Goal: Obtain resource: Obtain resource

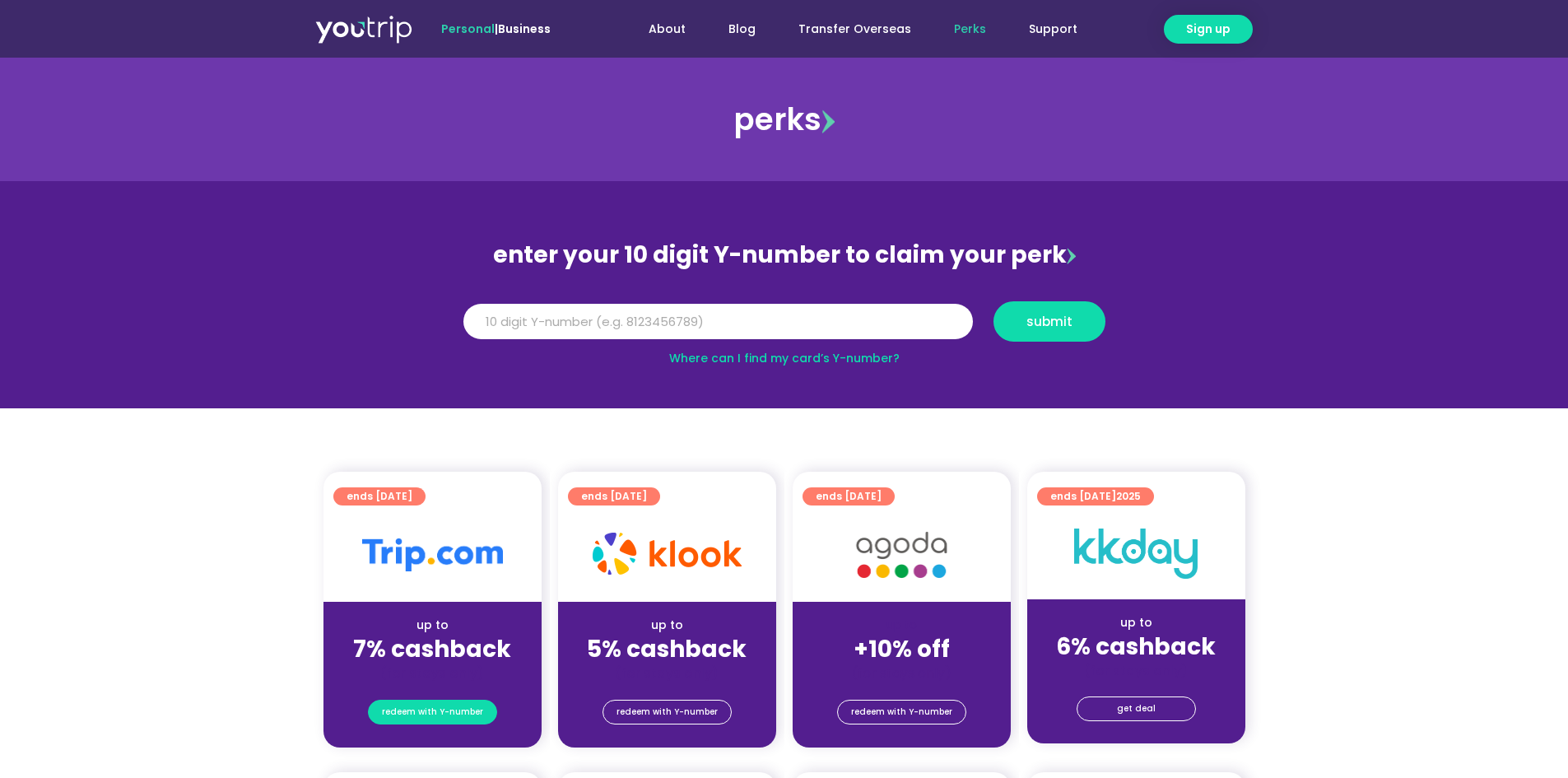
click at [447, 709] on span "redeem with Y-number" at bounding box center [432, 712] width 101 height 23
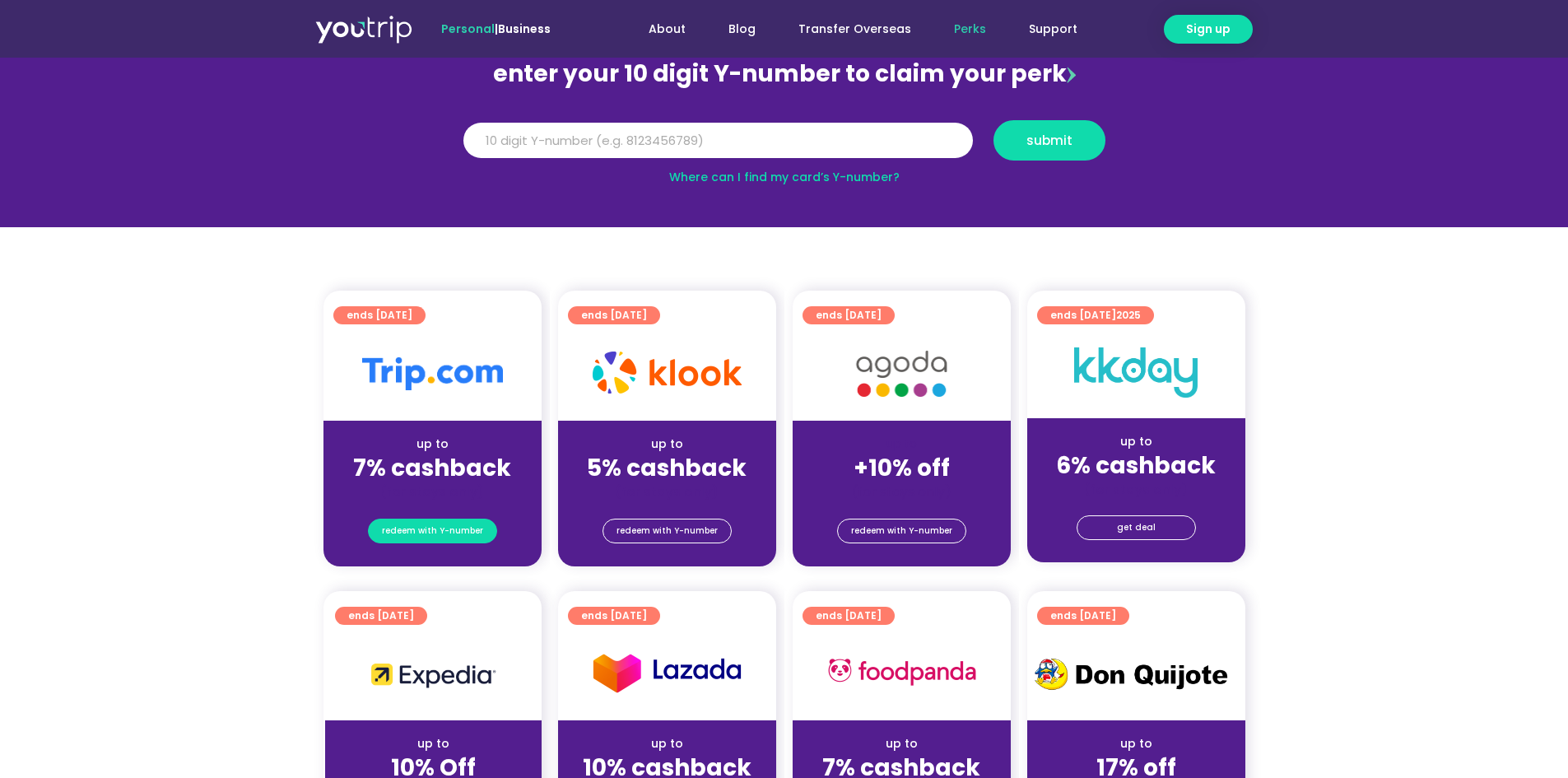
click at [436, 530] on span "redeem with Y-number" at bounding box center [432, 531] width 101 height 23
click at [474, 362] on img at bounding box center [432, 373] width 141 height 33
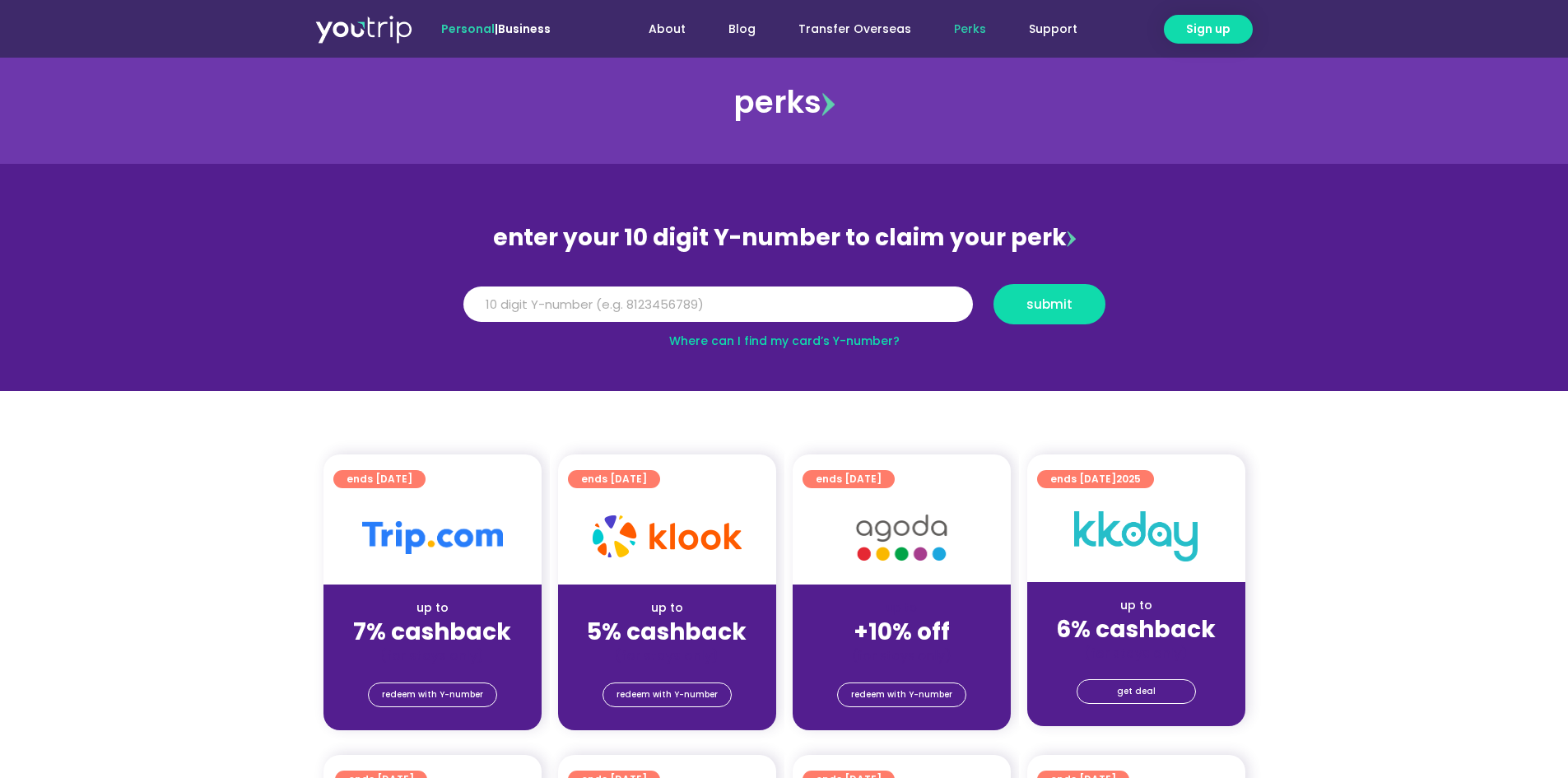
scroll to position [0, 0]
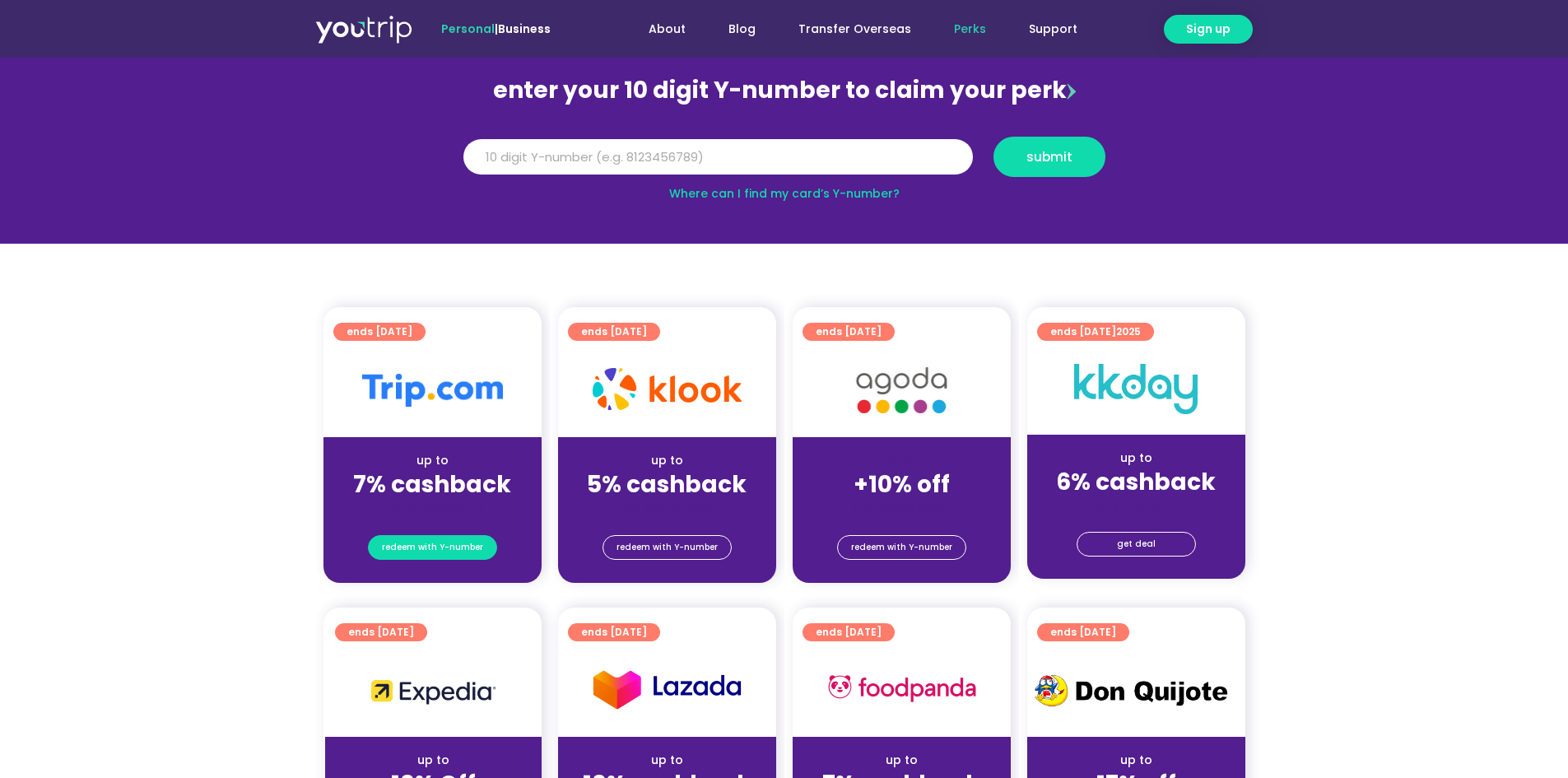
click at [430, 549] on span "redeem with Y-number" at bounding box center [432, 547] width 101 height 23
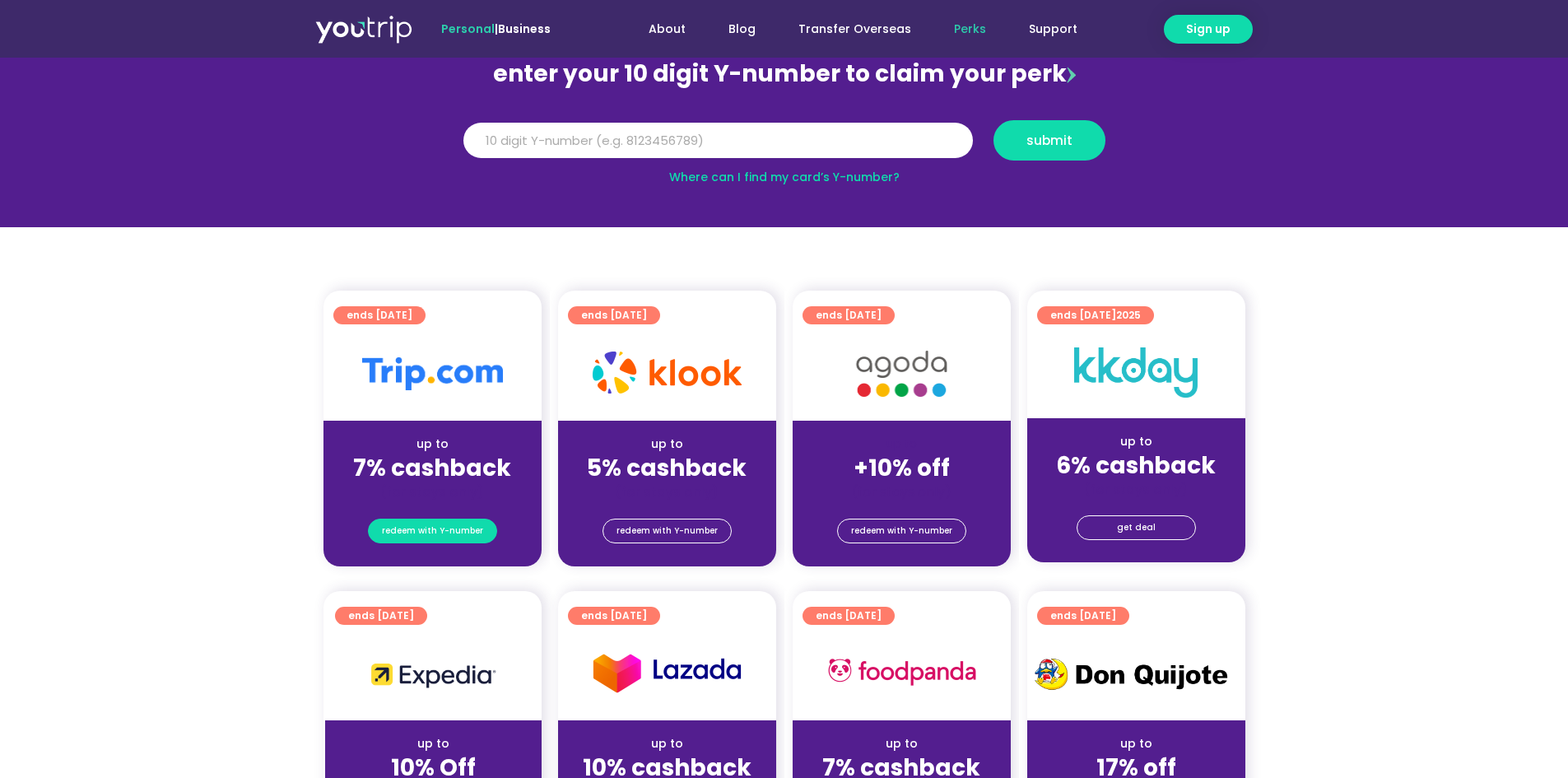
click at [428, 528] on span "redeem with Y-number" at bounding box center [432, 531] width 101 height 23
click at [599, 137] on input "Y Number" at bounding box center [719, 141] width 510 height 36
type input "8115741125"
click at [1042, 147] on span "submit" at bounding box center [1049, 140] width 46 height 12
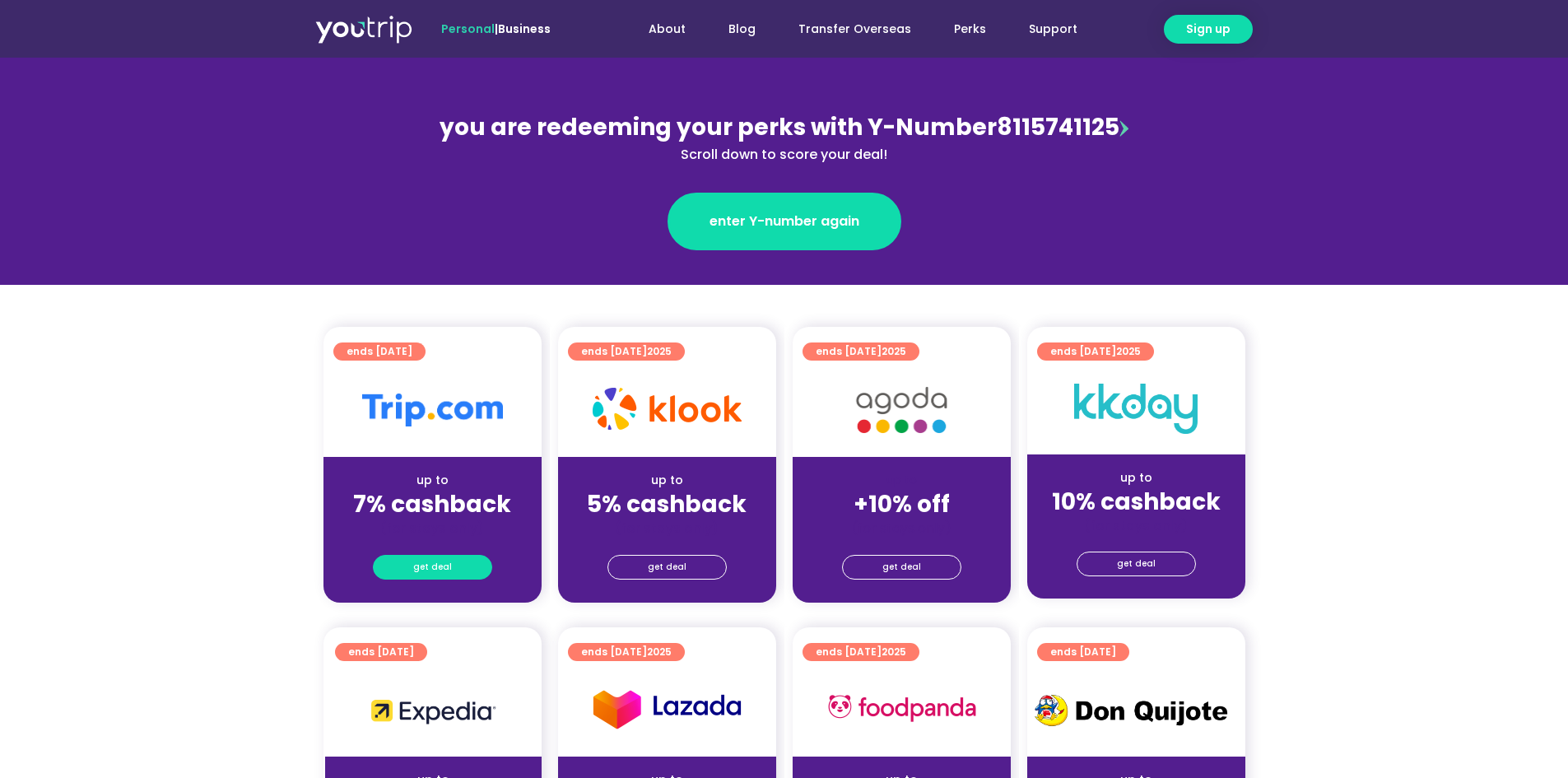
drag, startPoint x: 0, startPoint y: 0, endPoint x: 432, endPoint y: 572, distance: 716.8
click at [432, 572] on span "get deal" at bounding box center [432, 567] width 39 height 23
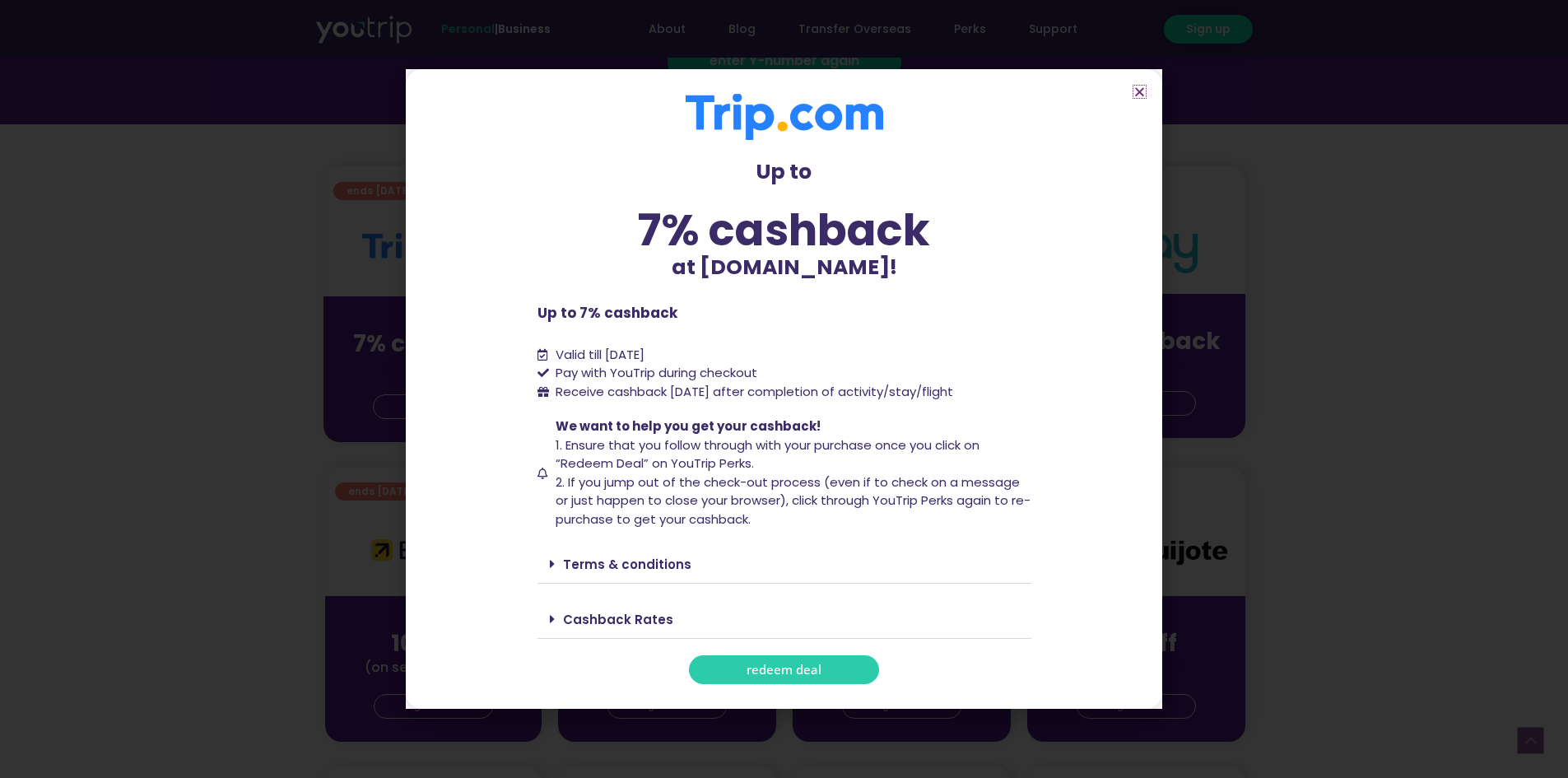
scroll to position [329, 0]
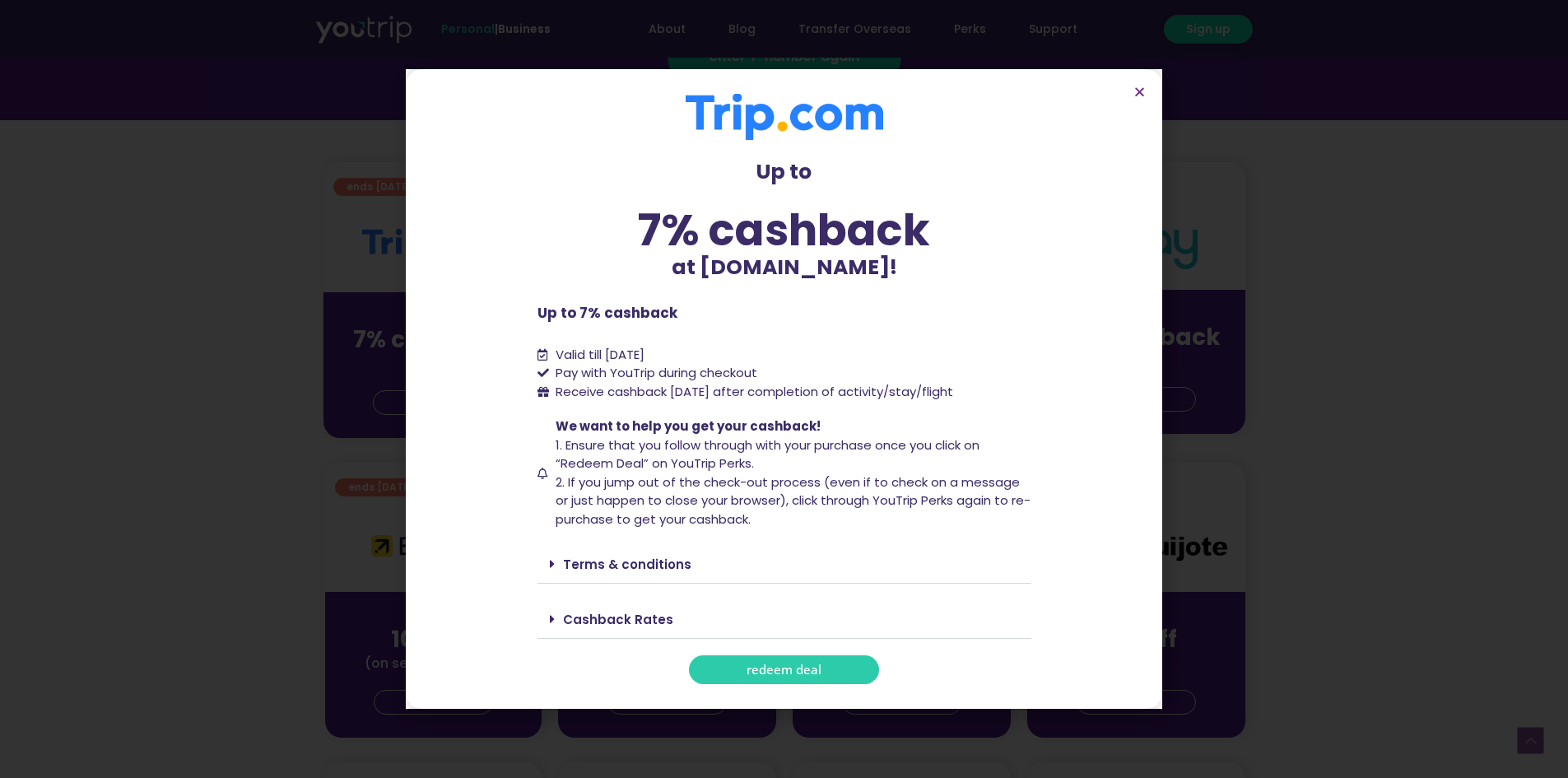
click at [802, 666] on span "redeem deal" at bounding box center [784, 670] width 75 height 12
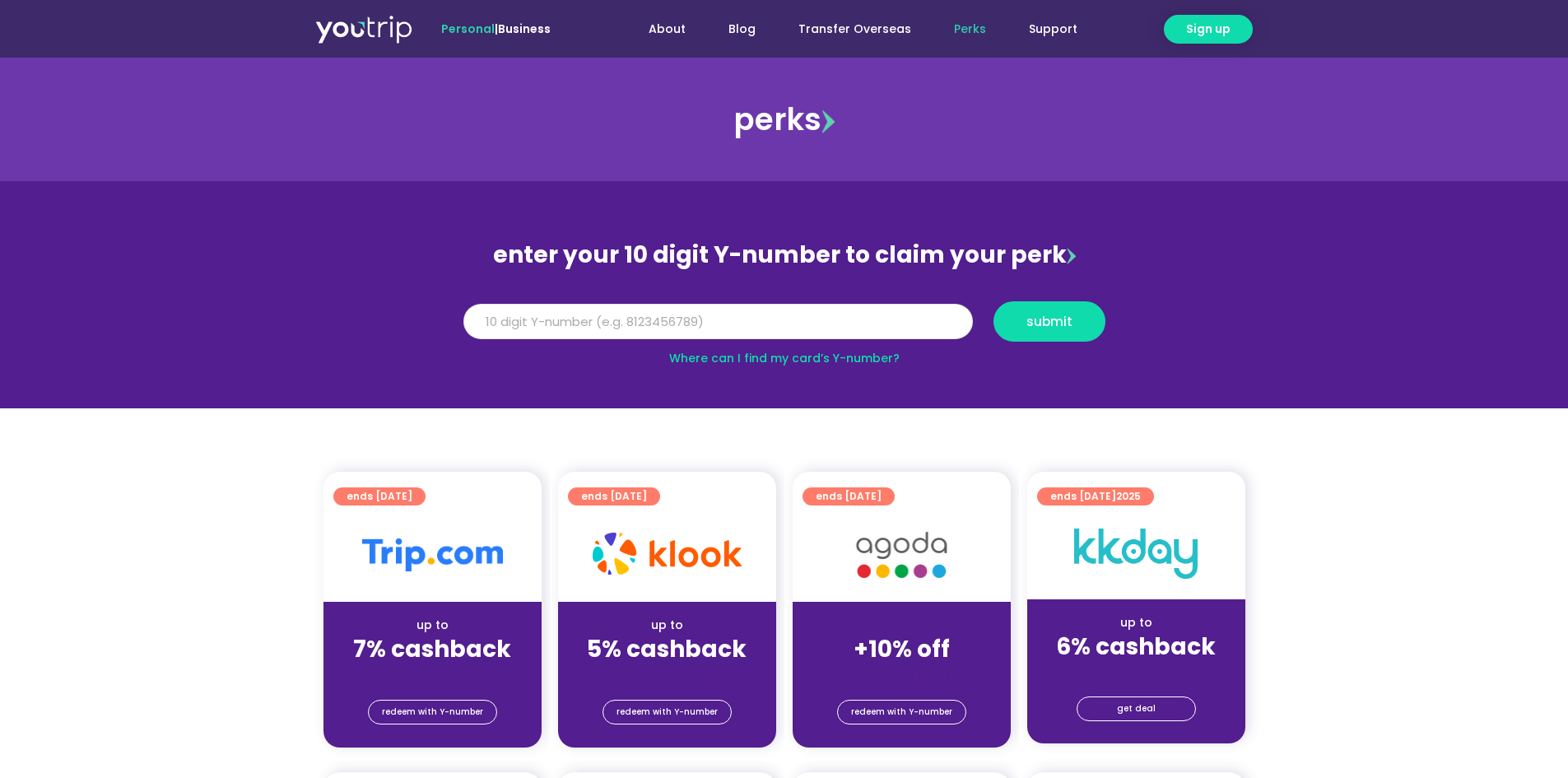
click at [505, 324] on input "Y Number" at bounding box center [719, 322] width 510 height 36
type input "8118741125"
click at [1051, 324] on span "submit" at bounding box center [1049, 321] width 46 height 12
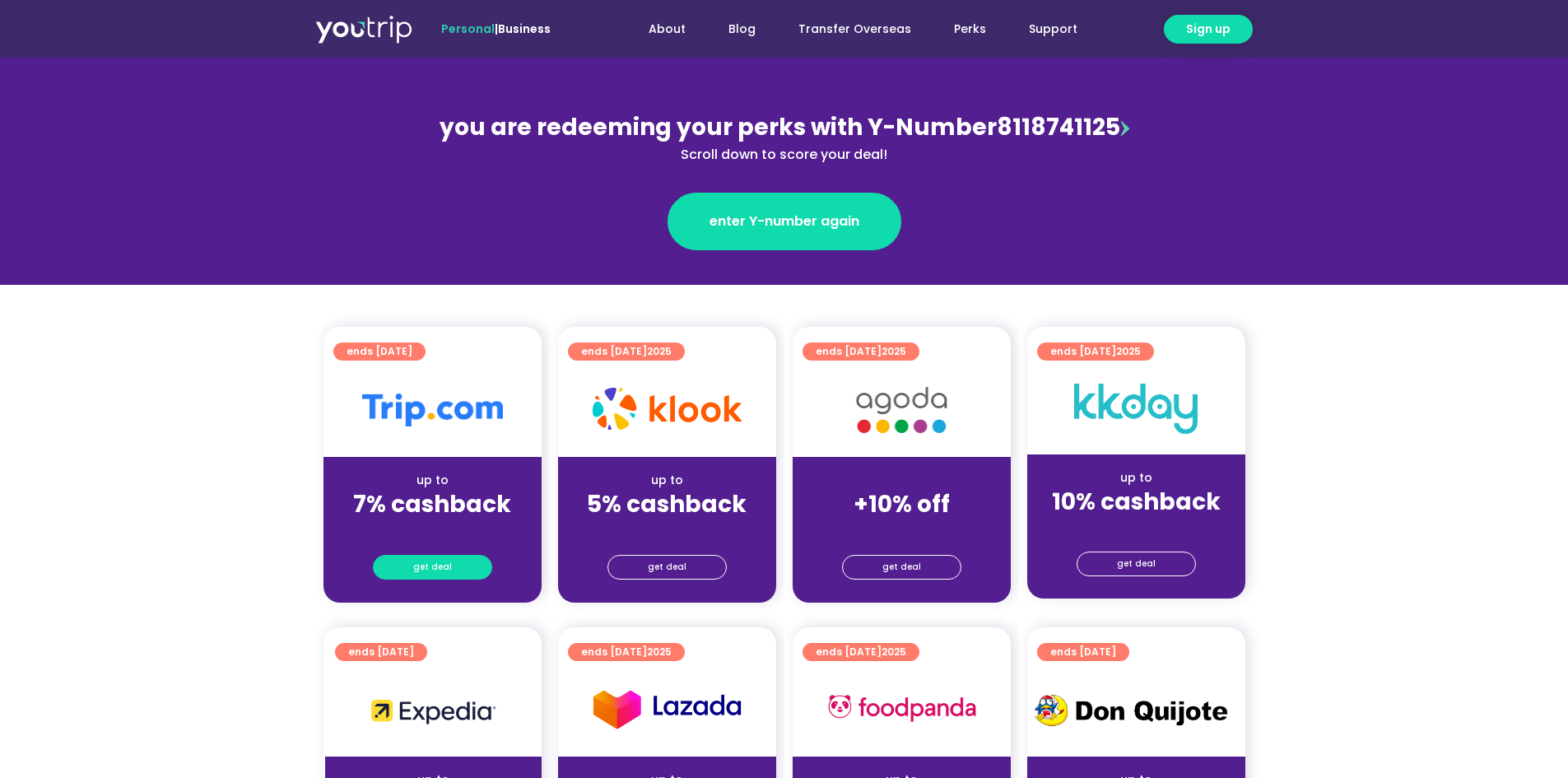
click at [450, 572] on link "get deal" at bounding box center [432, 567] width 119 height 25
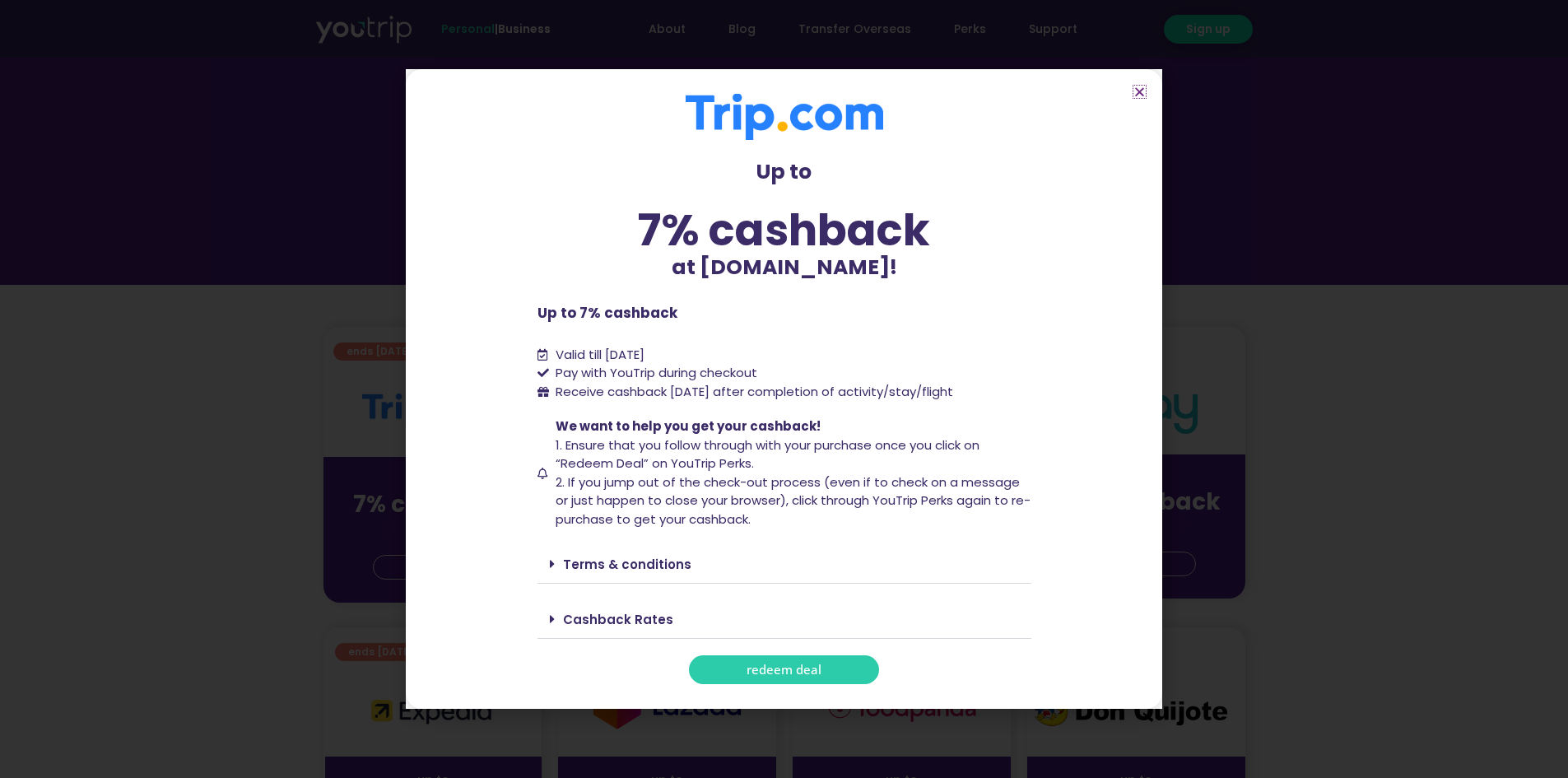
scroll to position [247, 0]
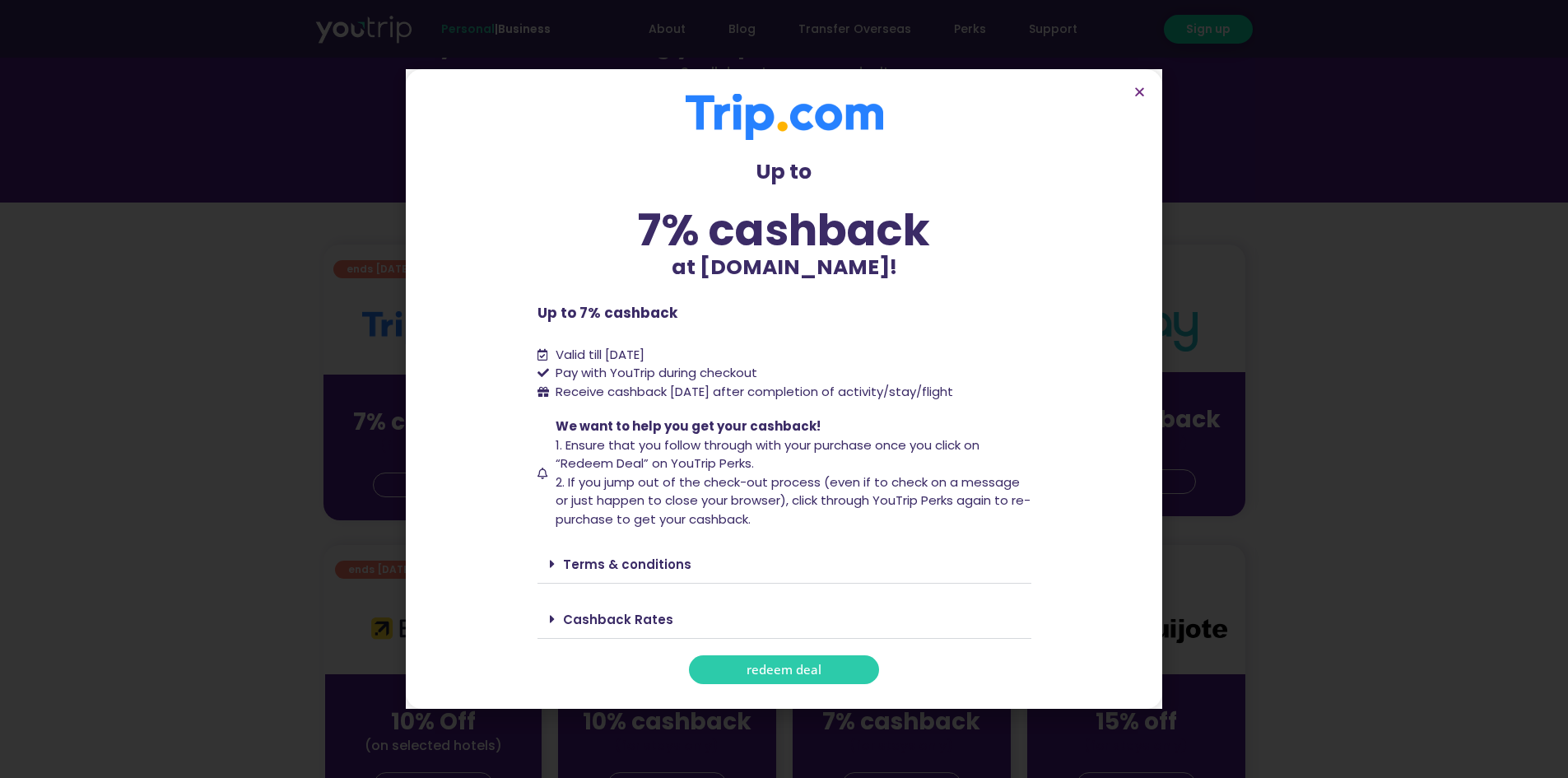
click at [553, 560] on icon at bounding box center [552, 564] width 5 height 13
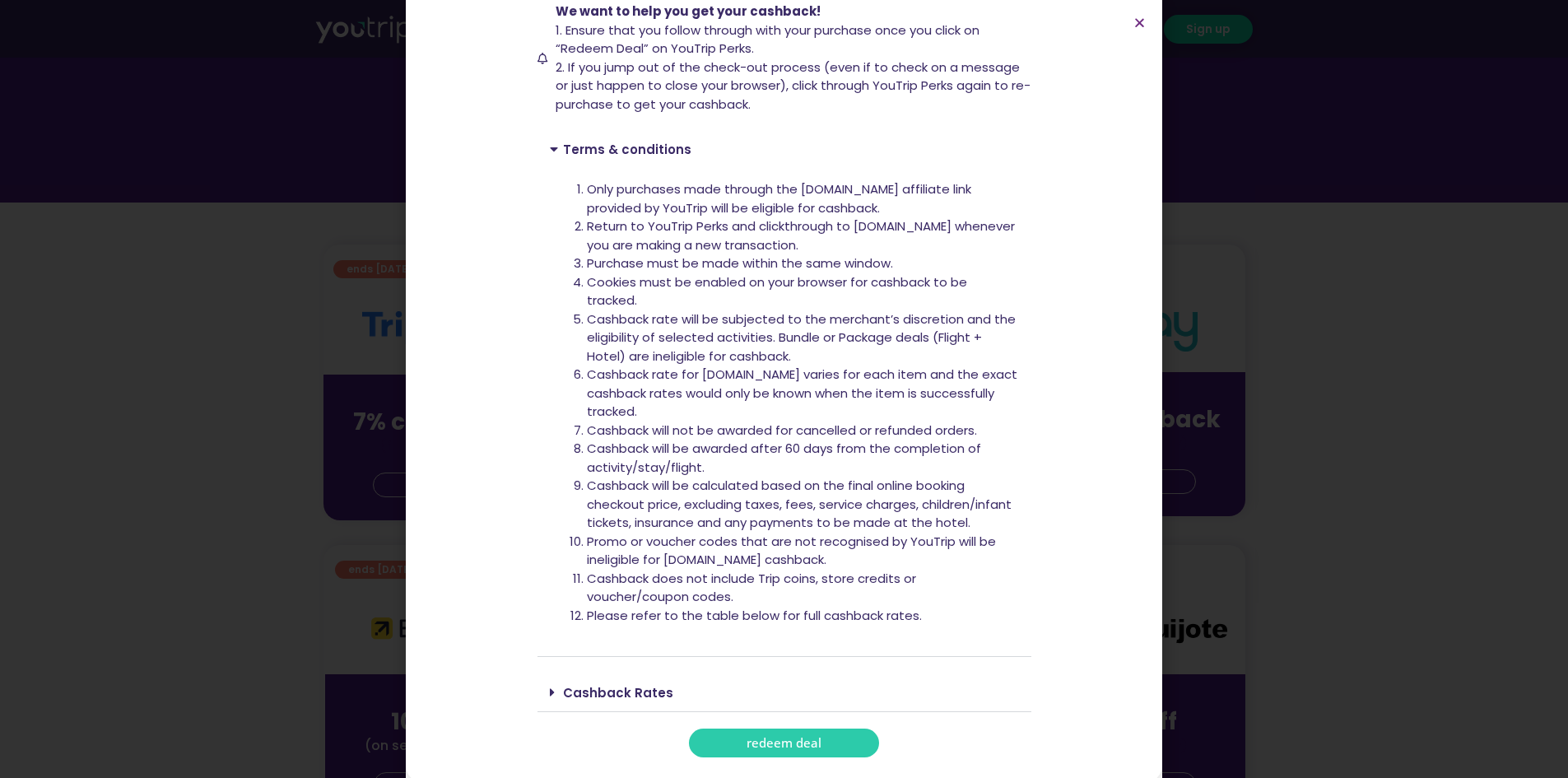
scroll to position [350, 0]
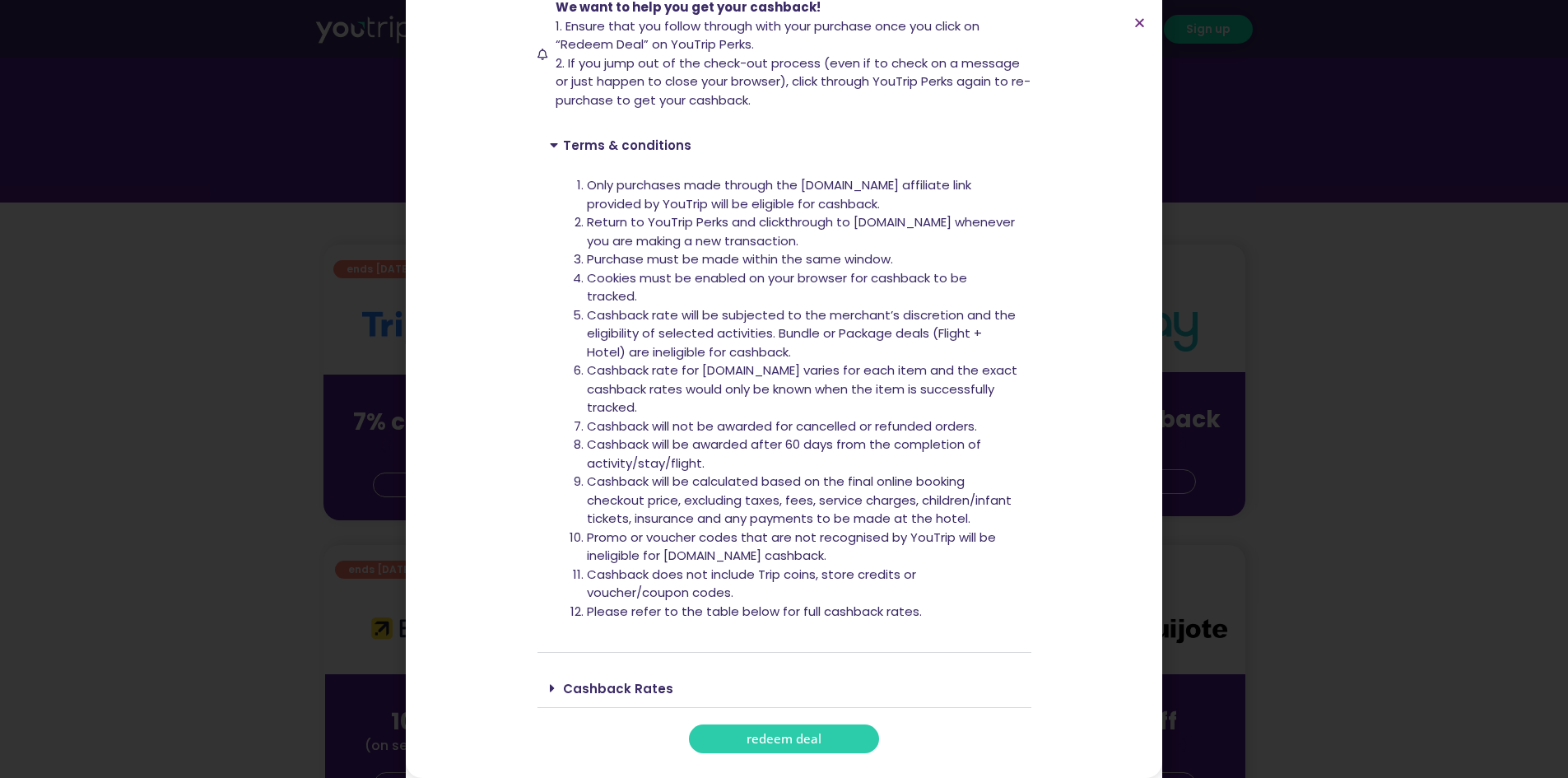
click at [578, 680] on link "Cashback Rates" at bounding box center [618, 688] width 110 height 17
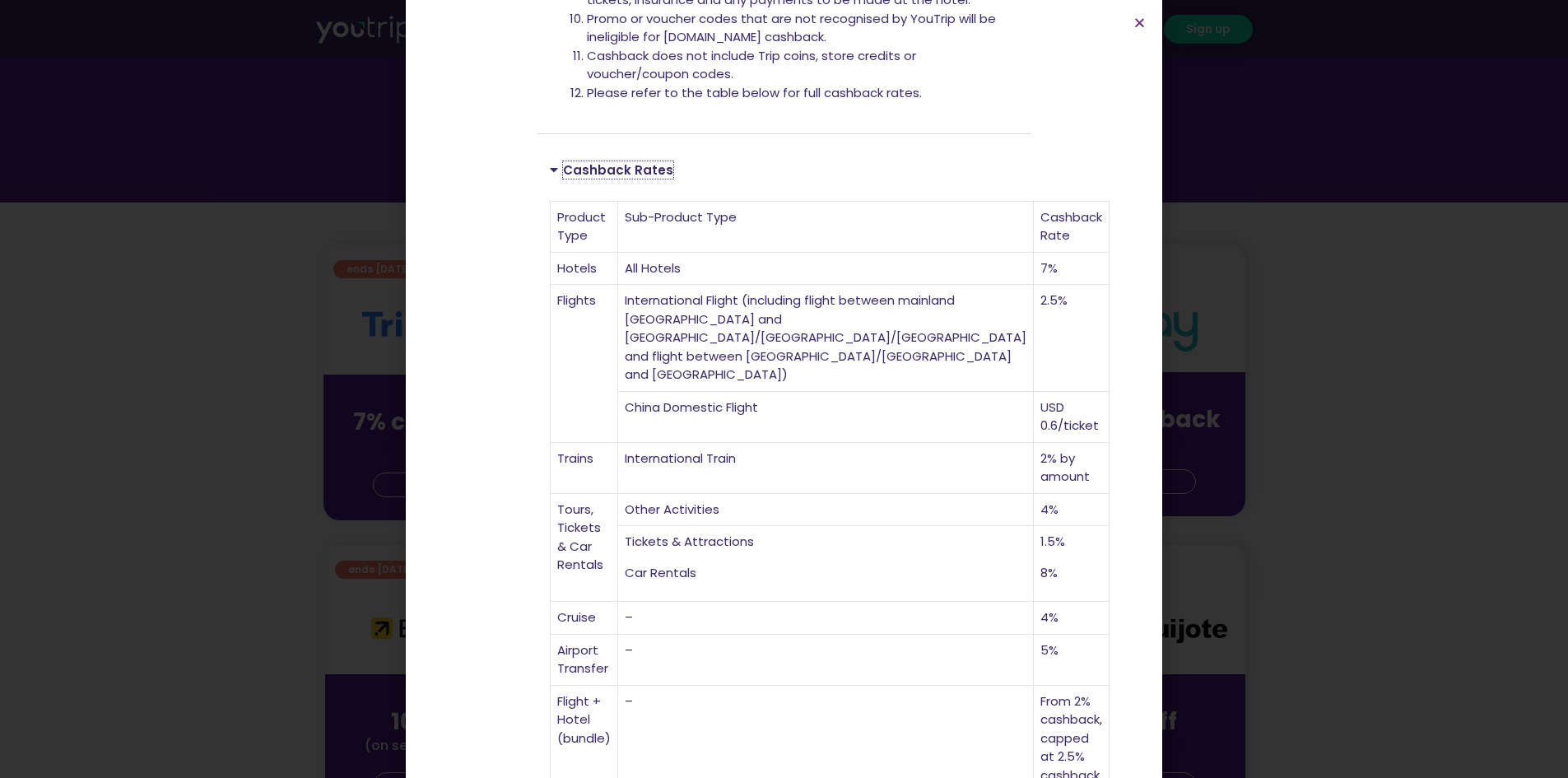
scroll to position [892, 0]
